Goal: Task Accomplishment & Management: Use online tool/utility

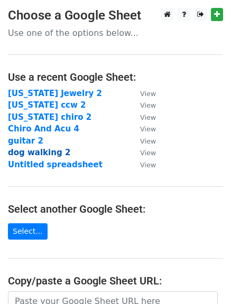
click at [50, 150] on strong "dog walking 2" at bounding box center [39, 152] width 62 height 9
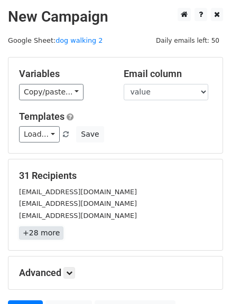
click at [44, 234] on link "+28 more" at bounding box center [41, 232] width 44 height 13
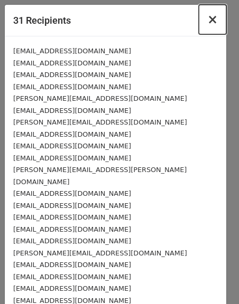
click at [208, 17] on span "×" at bounding box center [212, 19] width 11 height 15
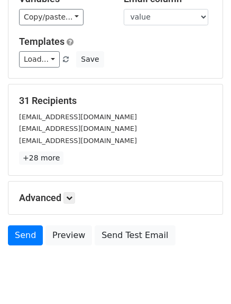
scroll to position [84, 0]
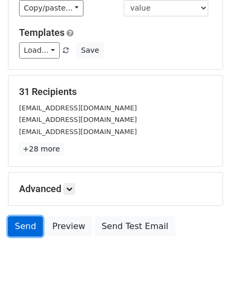
click at [16, 229] on link "Send" at bounding box center [25, 226] width 35 height 20
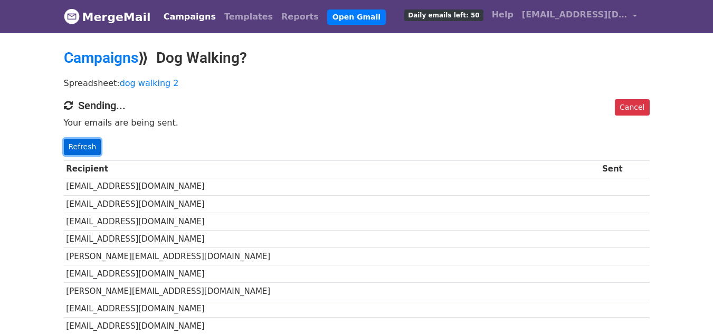
click at [84, 144] on link "Refresh" at bounding box center [82, 147] width 37 height 16
click at [456, 219] on td "[EMAIL_ADDRESS][DOMAIN_NAME]" at bounding box center [332, 221] width 536 height 17
